Goal: Find specific page/section: Find specific page/section

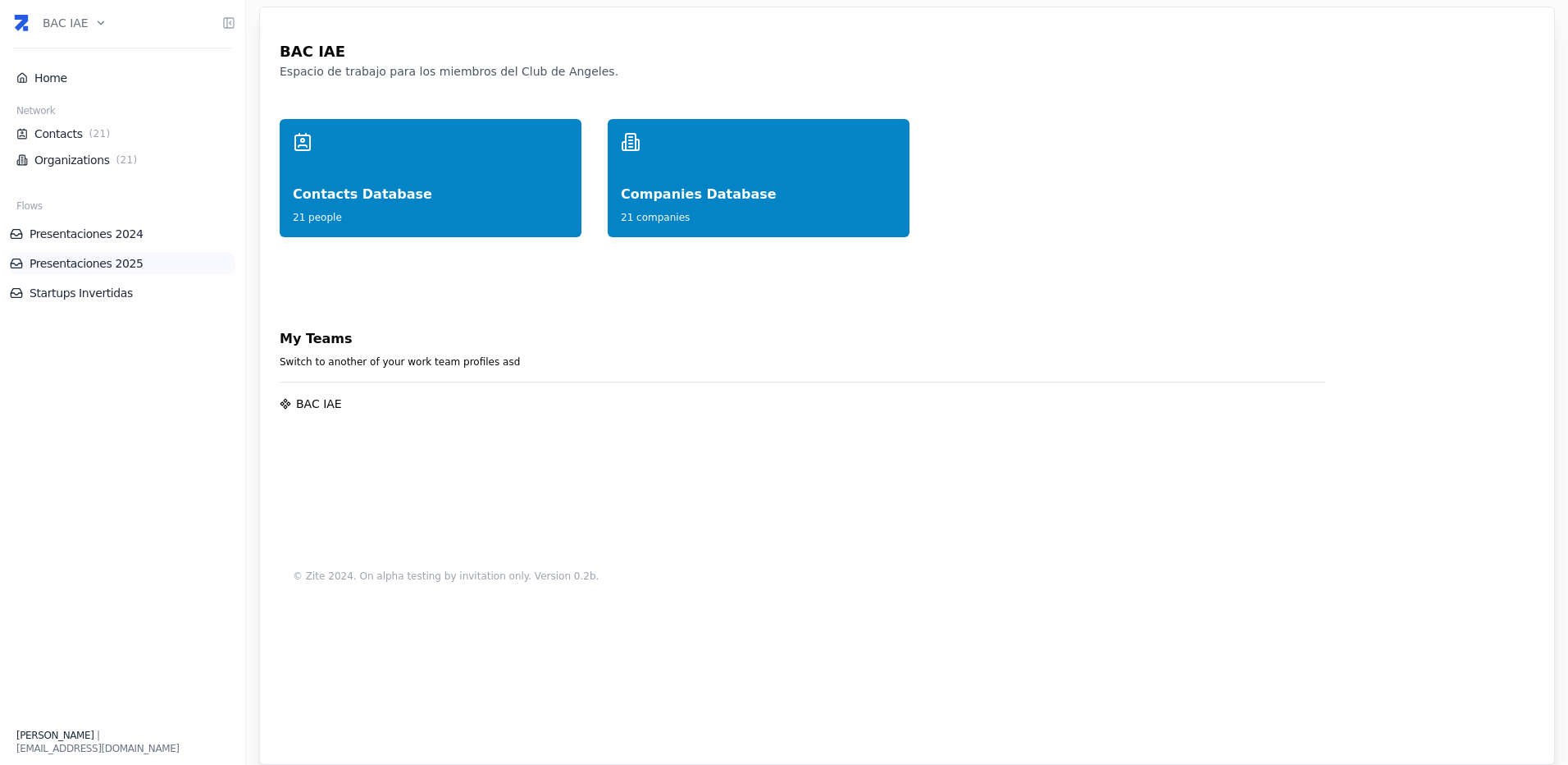
click at [102, 259] on link "Presentaciones 2025" at bounding box center [123, 263] width 226 height 17
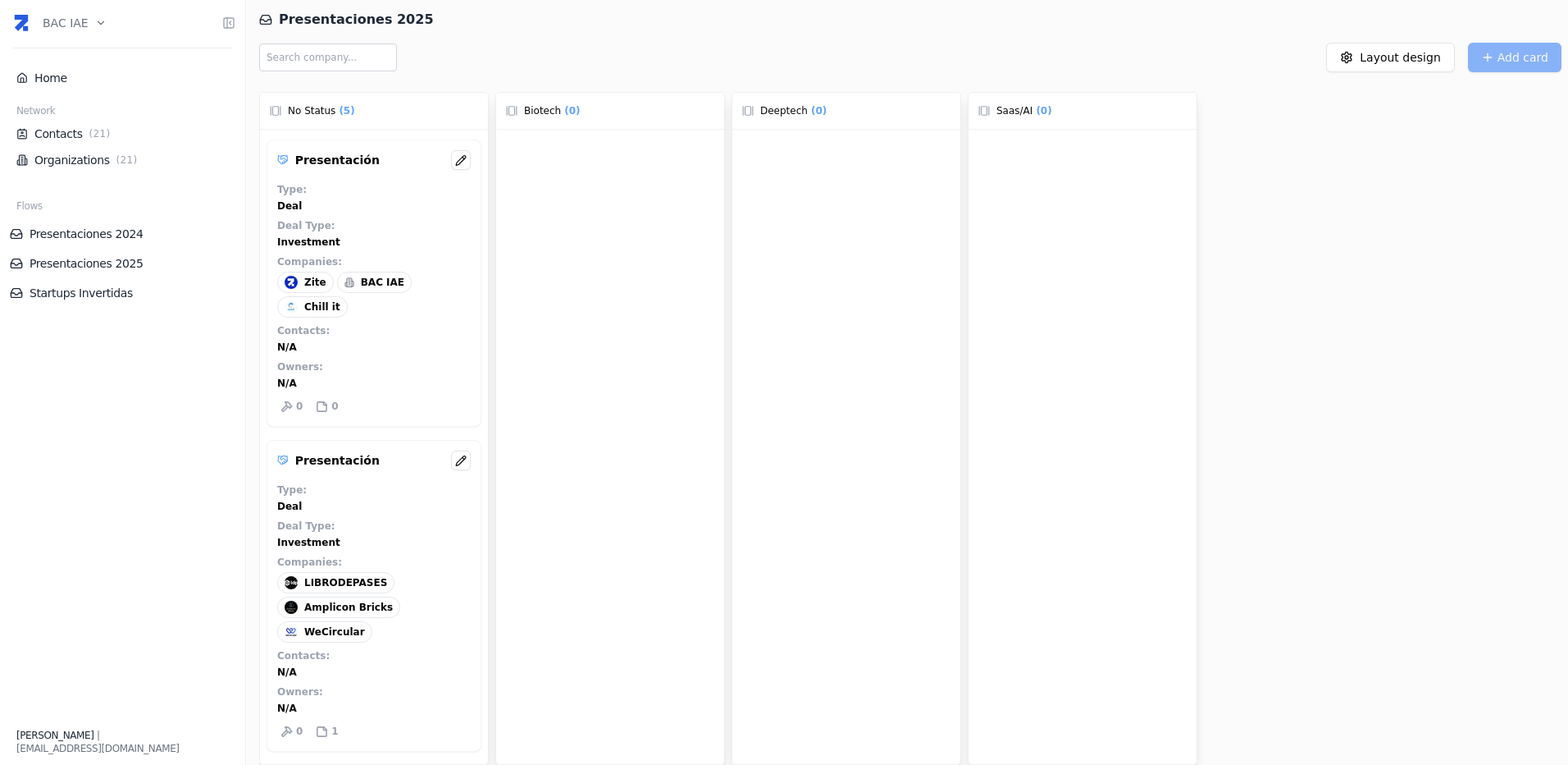
click at [379, 288] on span "BAC IAE" at bounding box center [382, 282] width 44 height 13
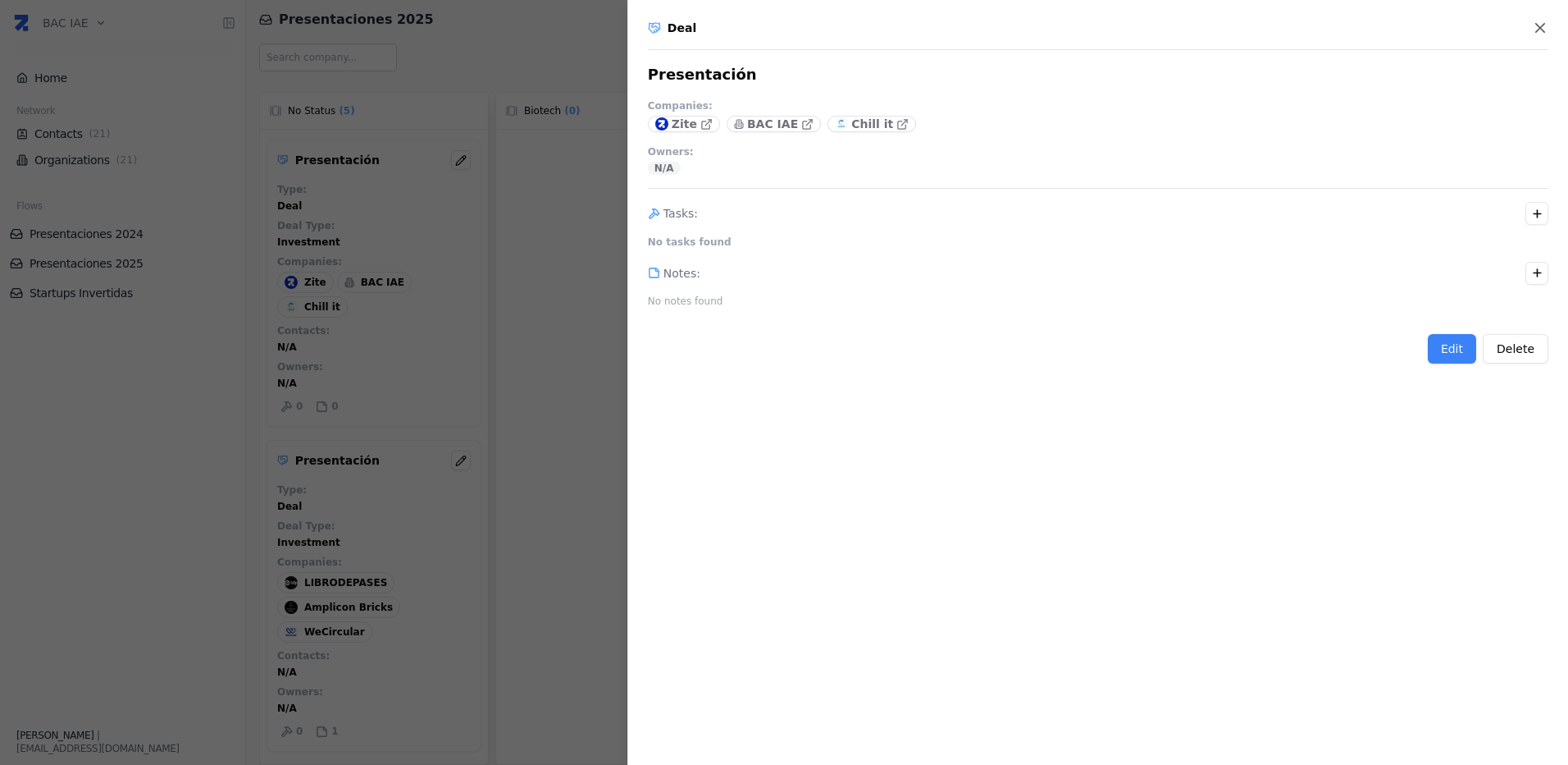
click at [1535, 19] on div "Deal Presentación Companies : Zite BAC IAE Chill it Owners : N/A Tasks : No tas…" at bounding box center [1097, 382] width 940 height 765
click at [1540, 24] on icon "button" at bounding box center [1541, 28] width 17 height 17
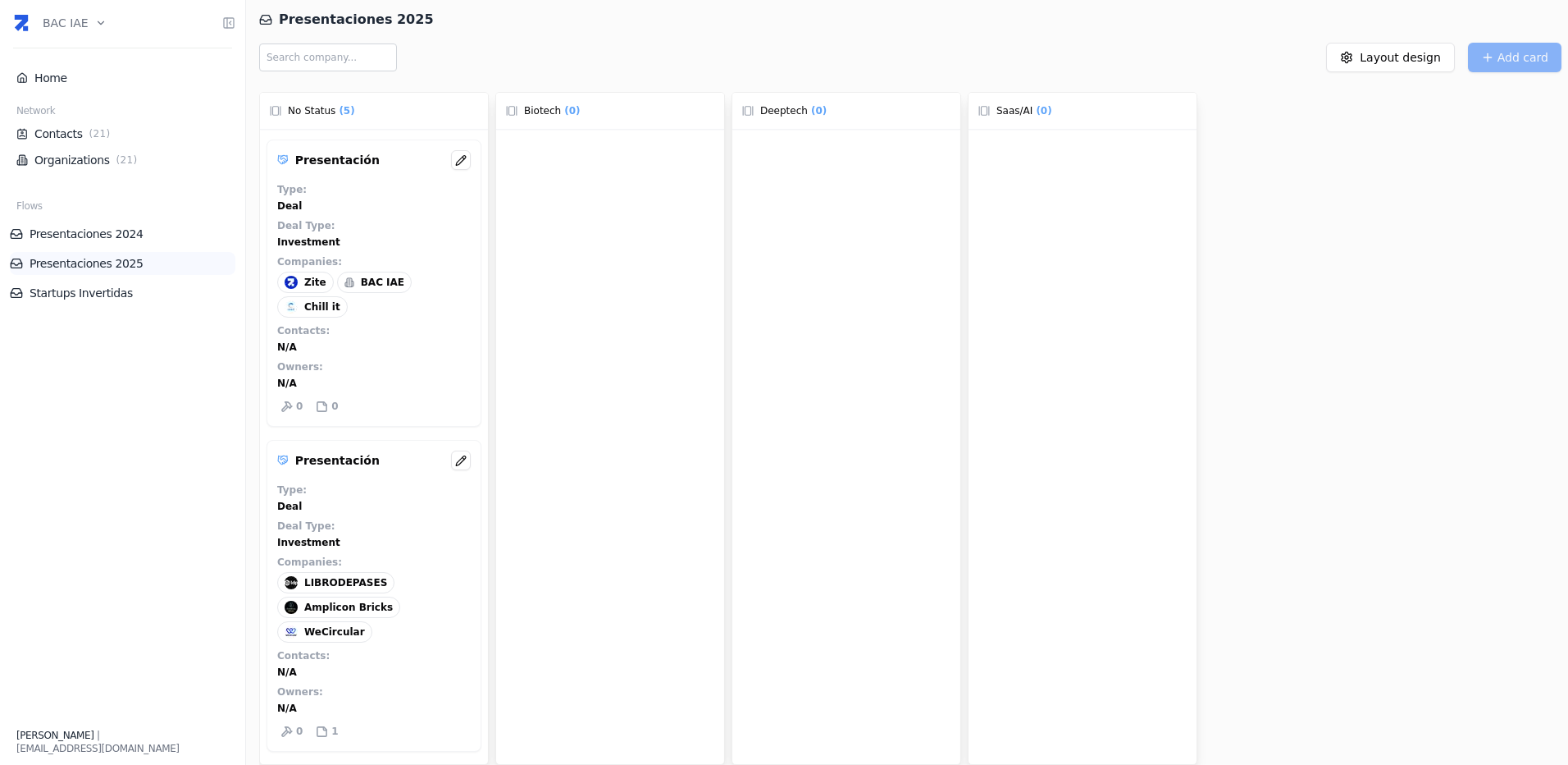
click at [88, 263] on link "Presentaciones 2025" at bounding box center [123, 263] width 226 height 17
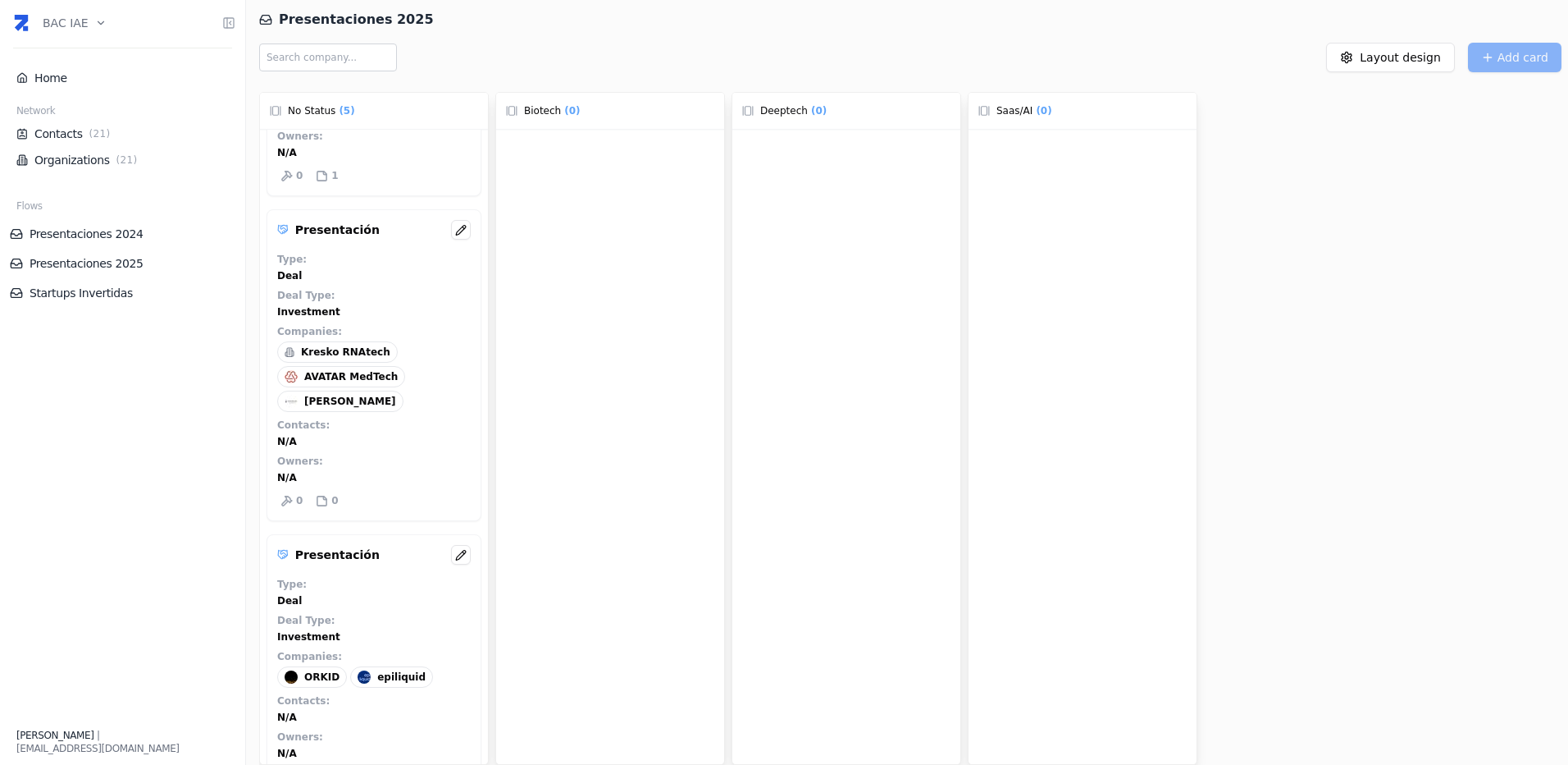
scroll to position [336, 0]
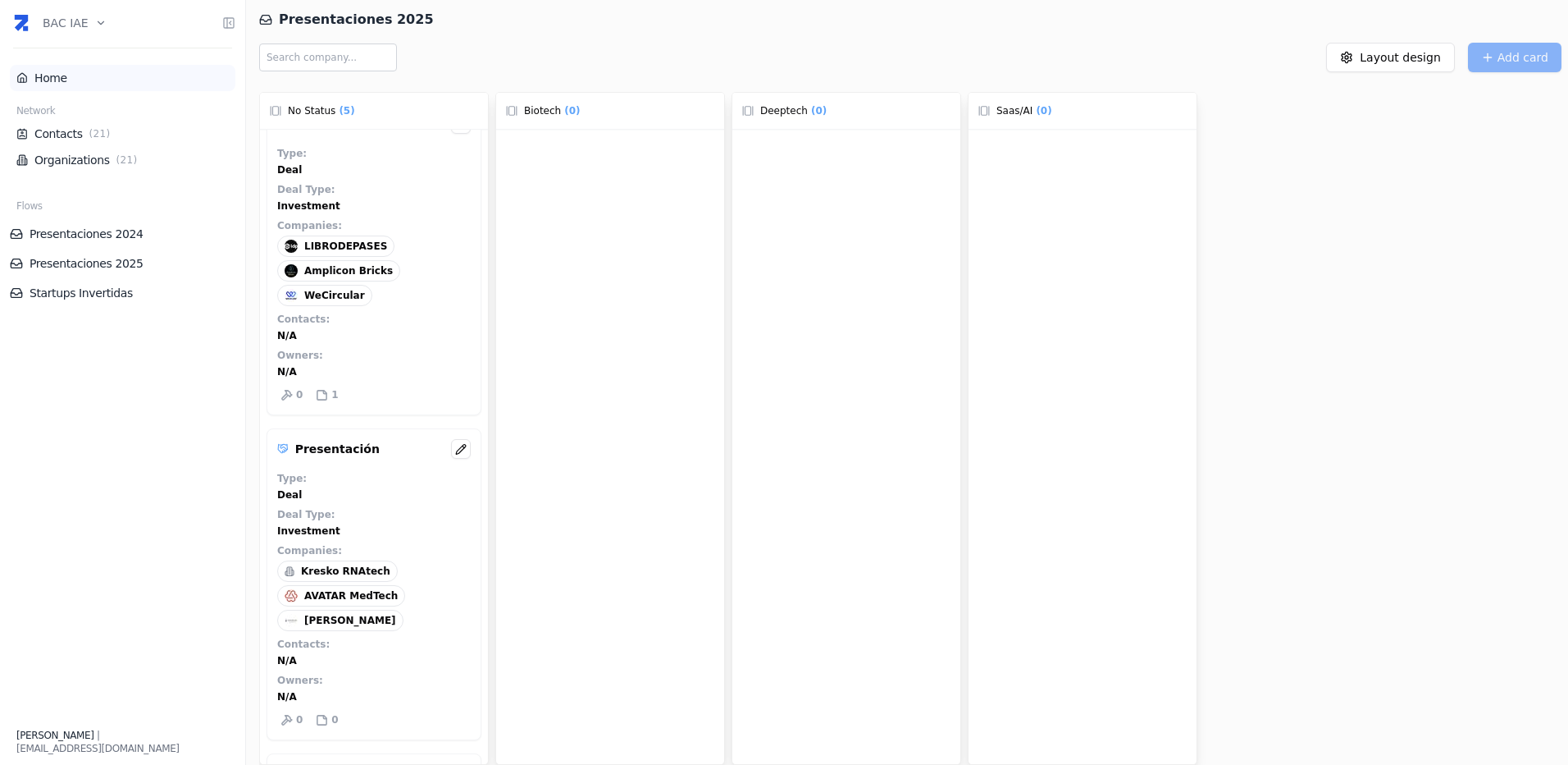
click at [50, 79] on link "Home" at bounding box center [122, 78] width 212 height 17
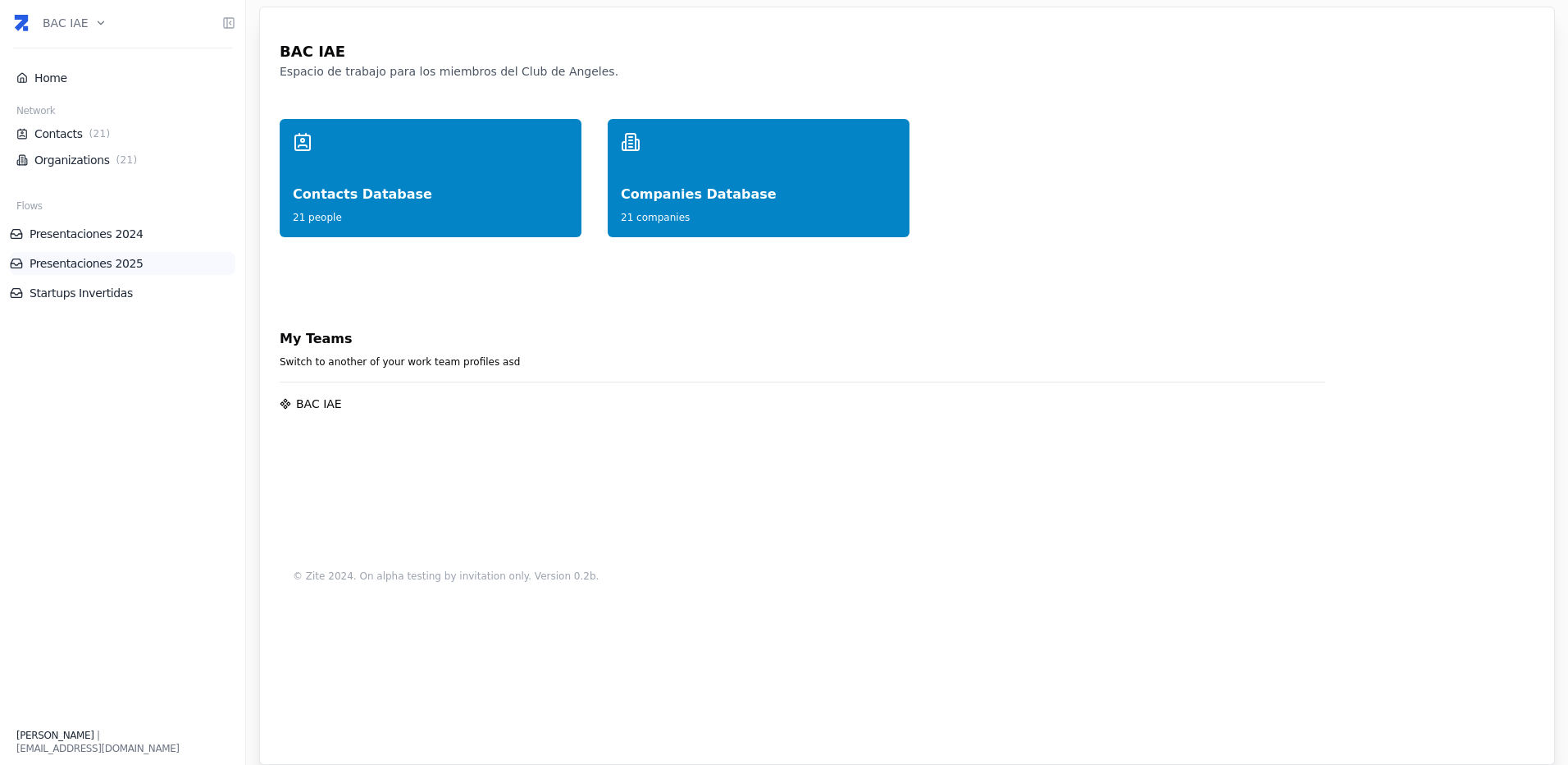
click at [101, 262] on link "Presentaciones 2025" at bounding box center [123, 263] width 226 height 17
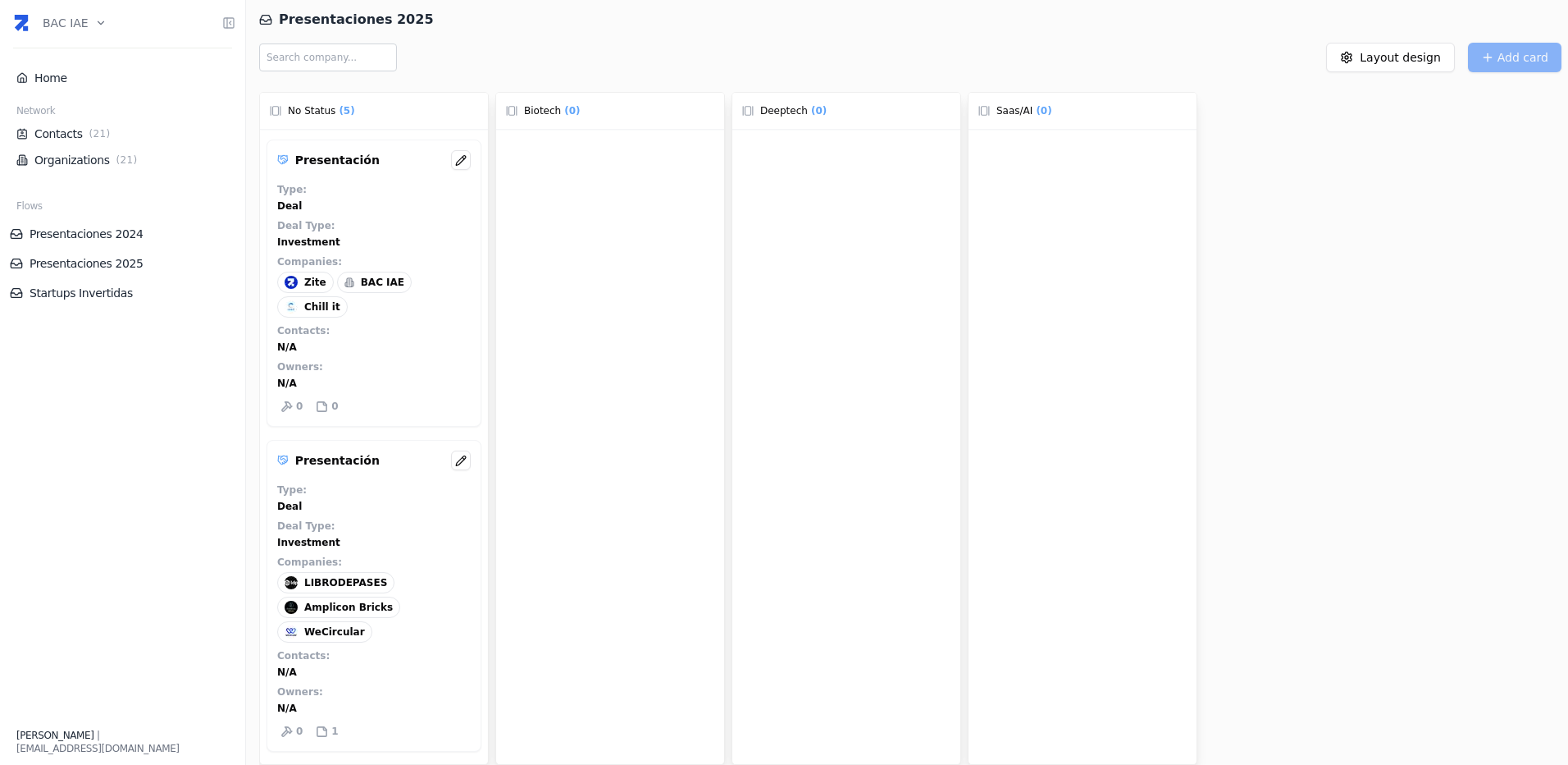
scroll to position [220, 0]
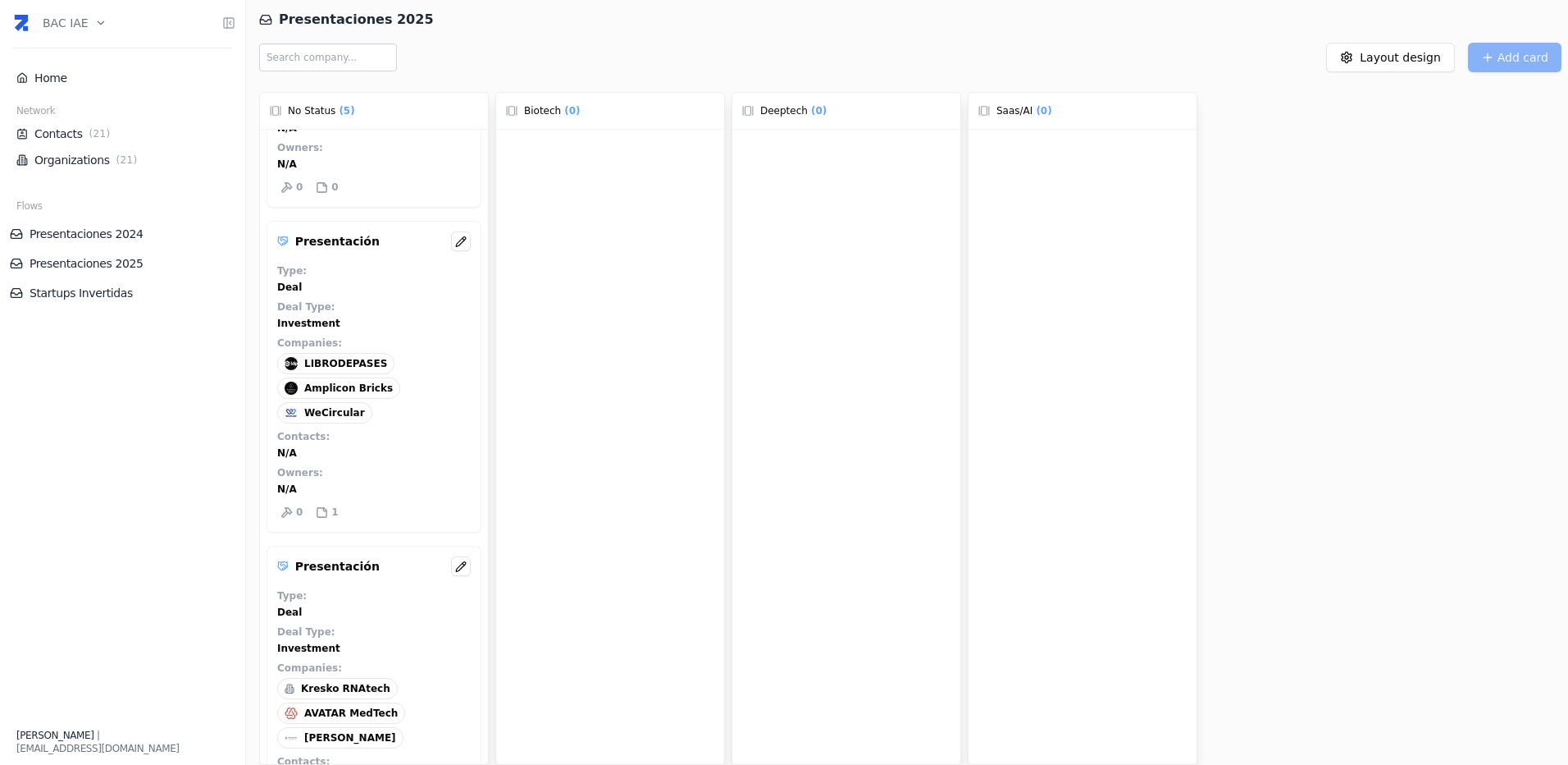
click at [354, 367] on span "LIBRODEPASES" at bounding box center [346, 363] width 83 height 13
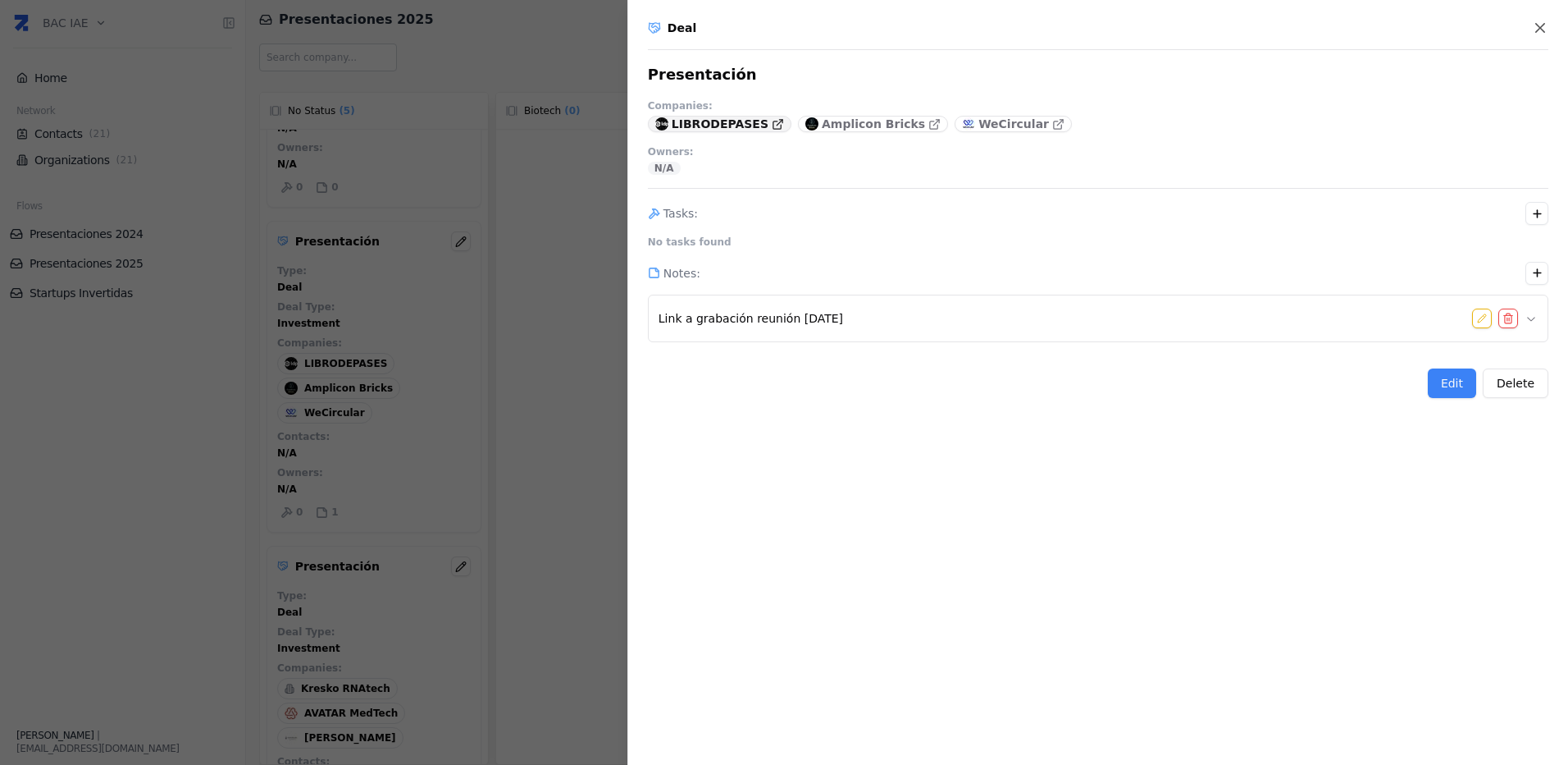
click at [719, 121] on p "LIBRODEPASES" at bounding box center [720, 124] width 97 height 17
